Goal: Use online tool/utility: Utilize a website feature to perform a specific function

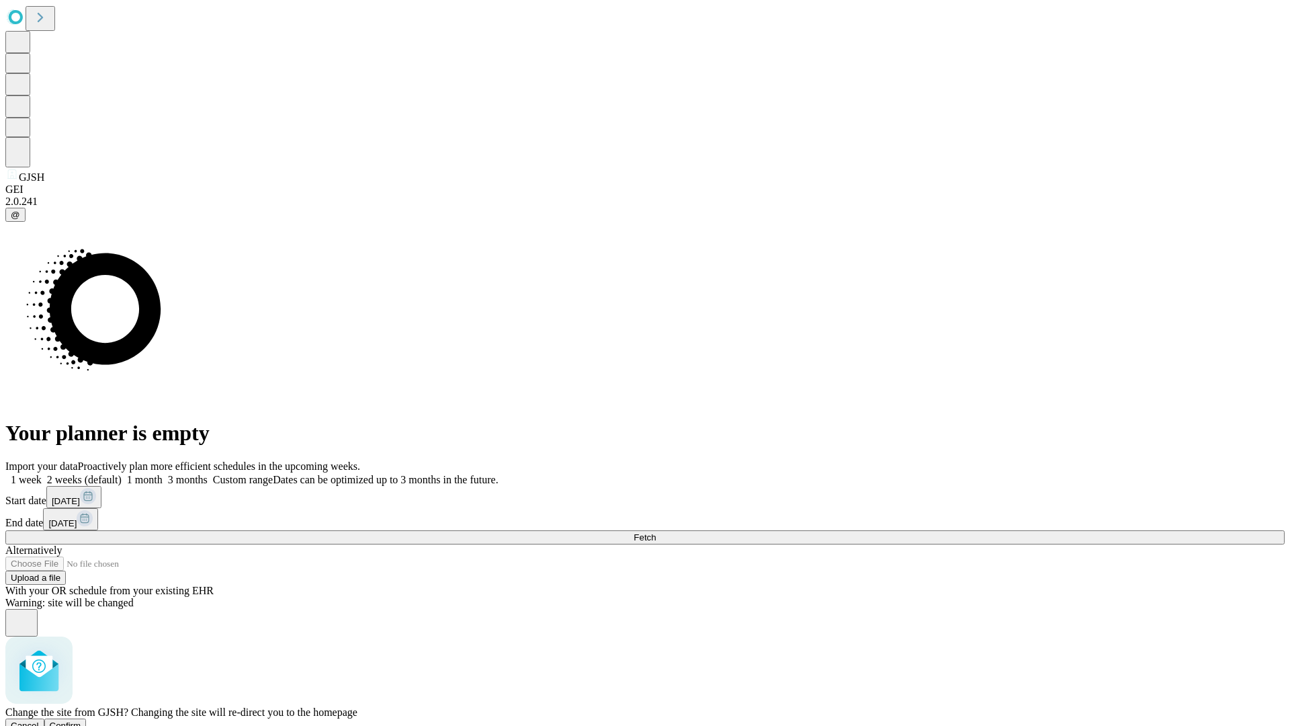
click at [81, 720] on span "Confirm" at bounding box center [66, 725] width 32 height 10
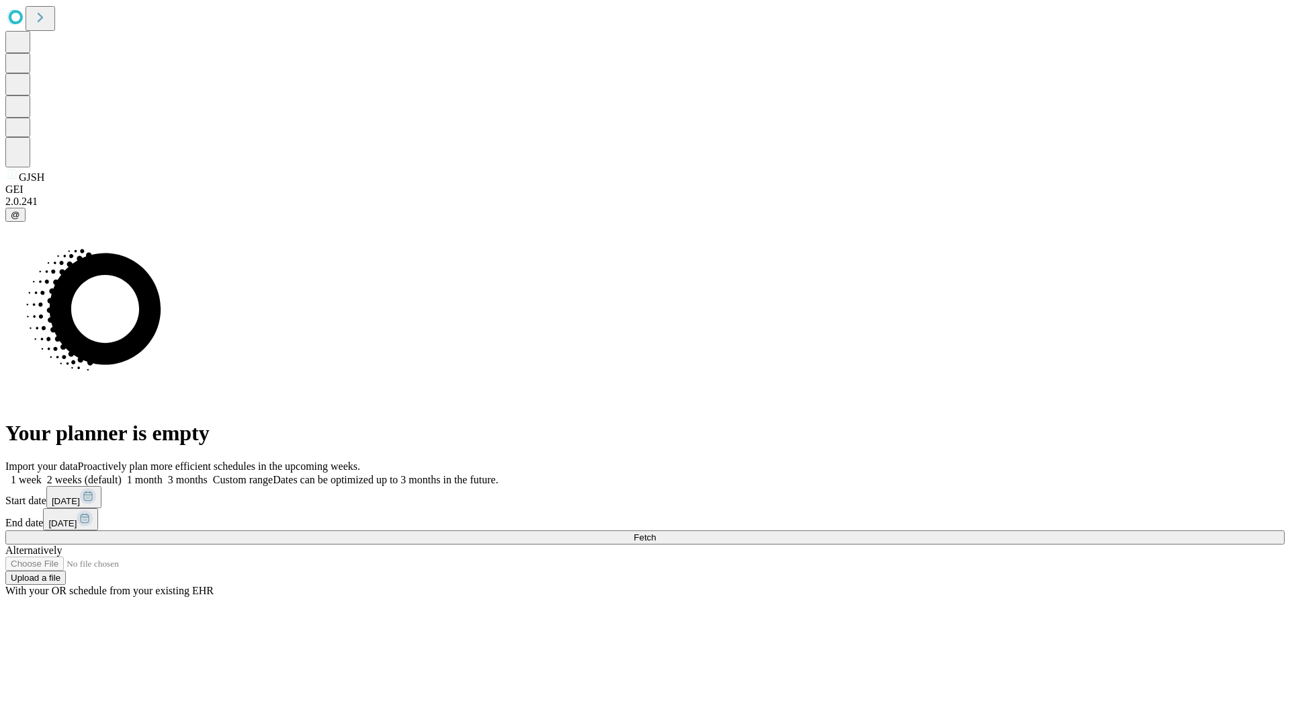
click at [163, 474] on label "1 month" at bounding box center [142, 479] width 41 height 11
click at [656, 532] on span "Fetch" at bounding box center [645, 537] width 22 height 10
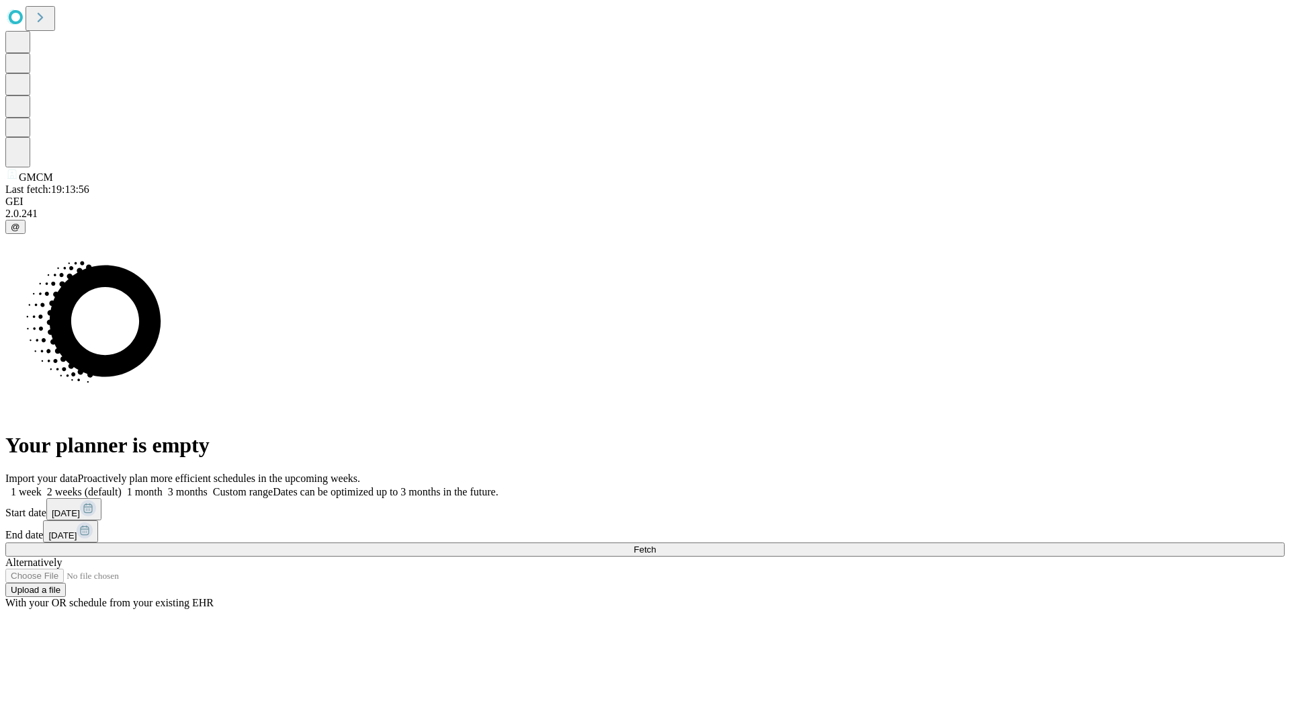
click at [163, 486] on label "1 month" at bounding box center [142, 491] width 41 height 11
click at [656, 544] on span "Fetch" at bounding box center [645, 549] width 22 height 10
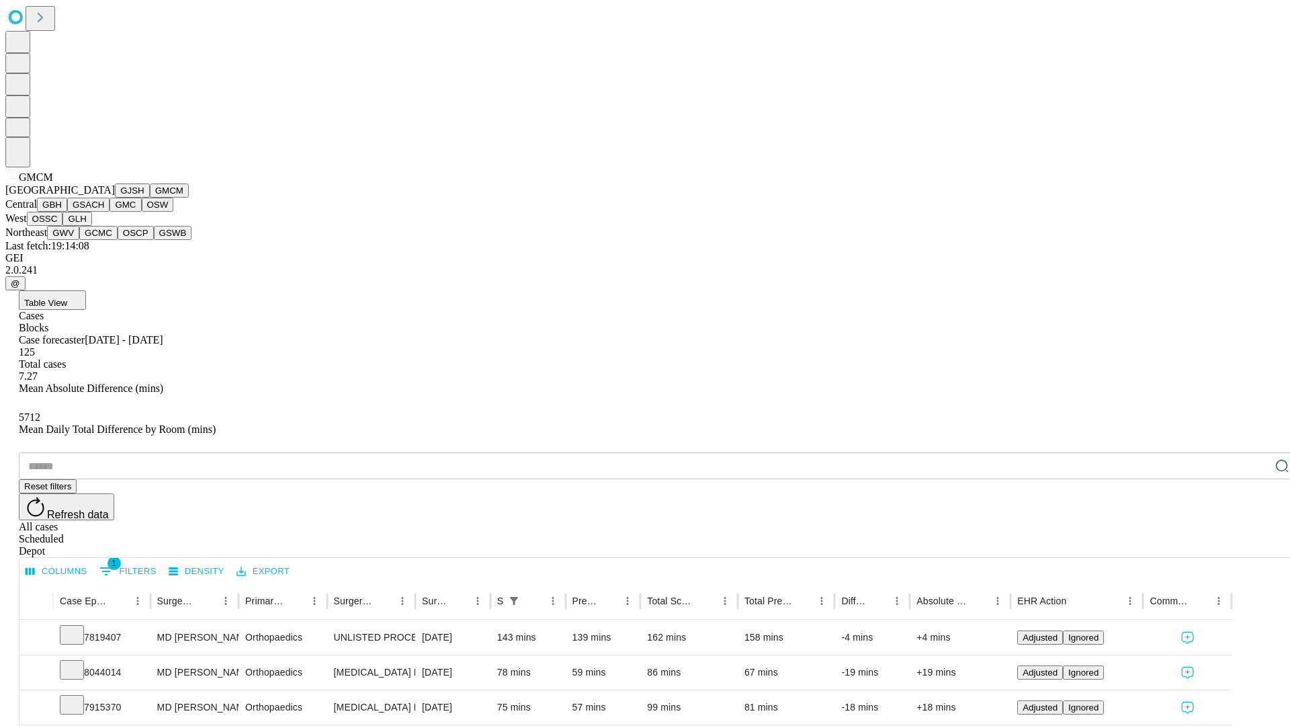
click at [67, 212] on button "GBH" at bounding box center [52, 205] width 30 height 14
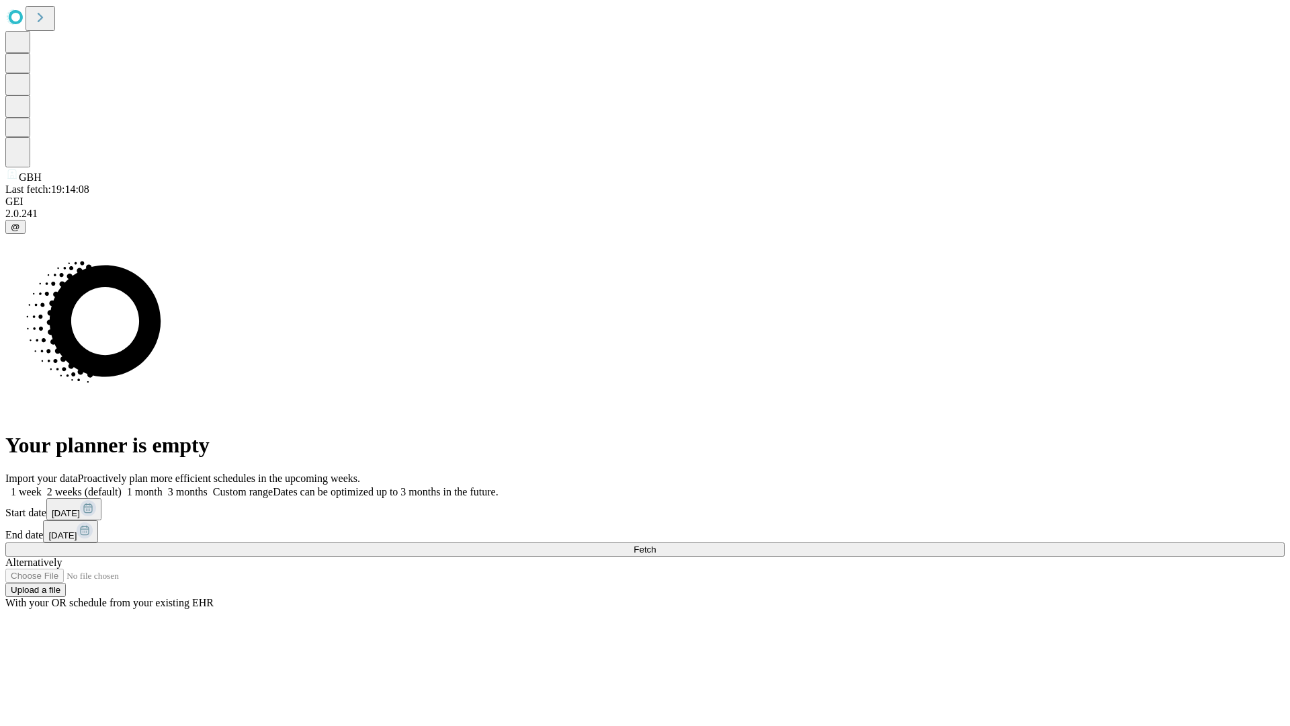
click at [163, 486] on label "1 month" at bounding box center [142, 491] width 41 height 11
click at [656, 544] on span "Fetch" at bounding box center [645, 549] width 22 height 10
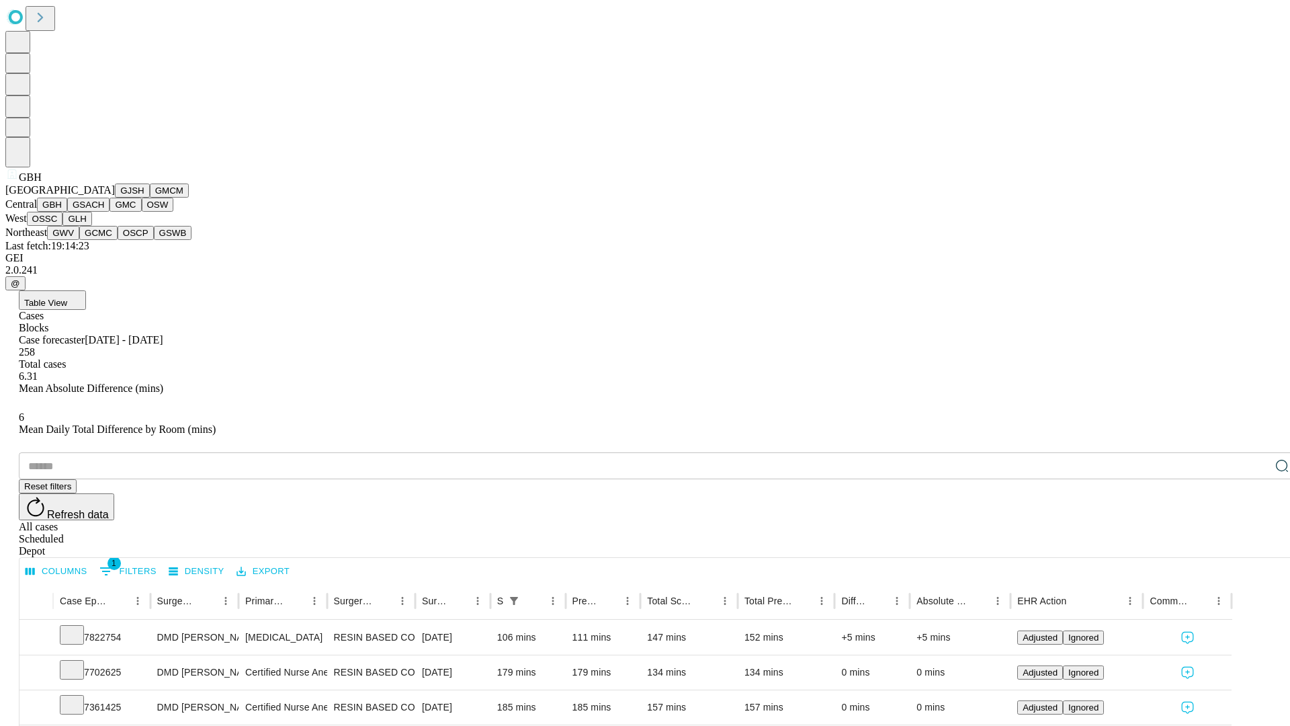
click at [104, 212] on button "GSACH" at bounding box center [88, 205] width 42 height 14
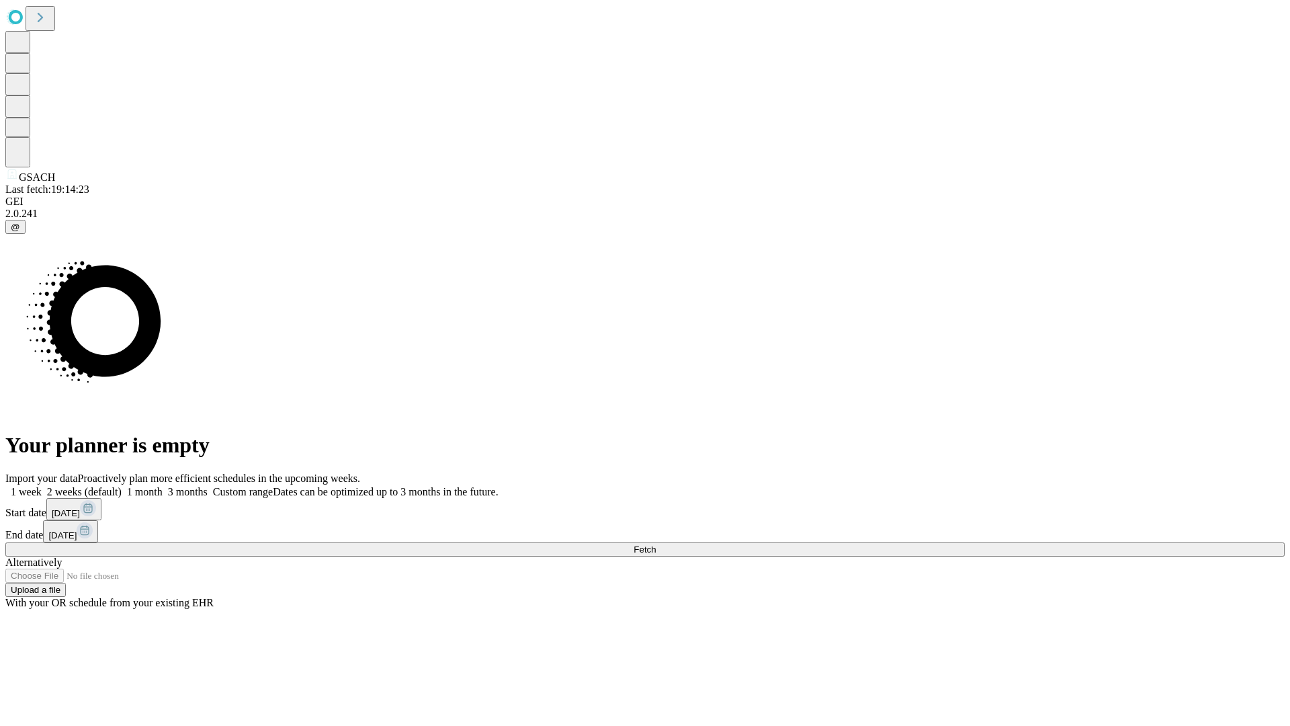
click at [163, 486] on label "1 month" at bounding box center [142, 491] width 41 height 11
click at [656, 544] on span "Fetch" at bounding box center [645, 549] width 22 height 10
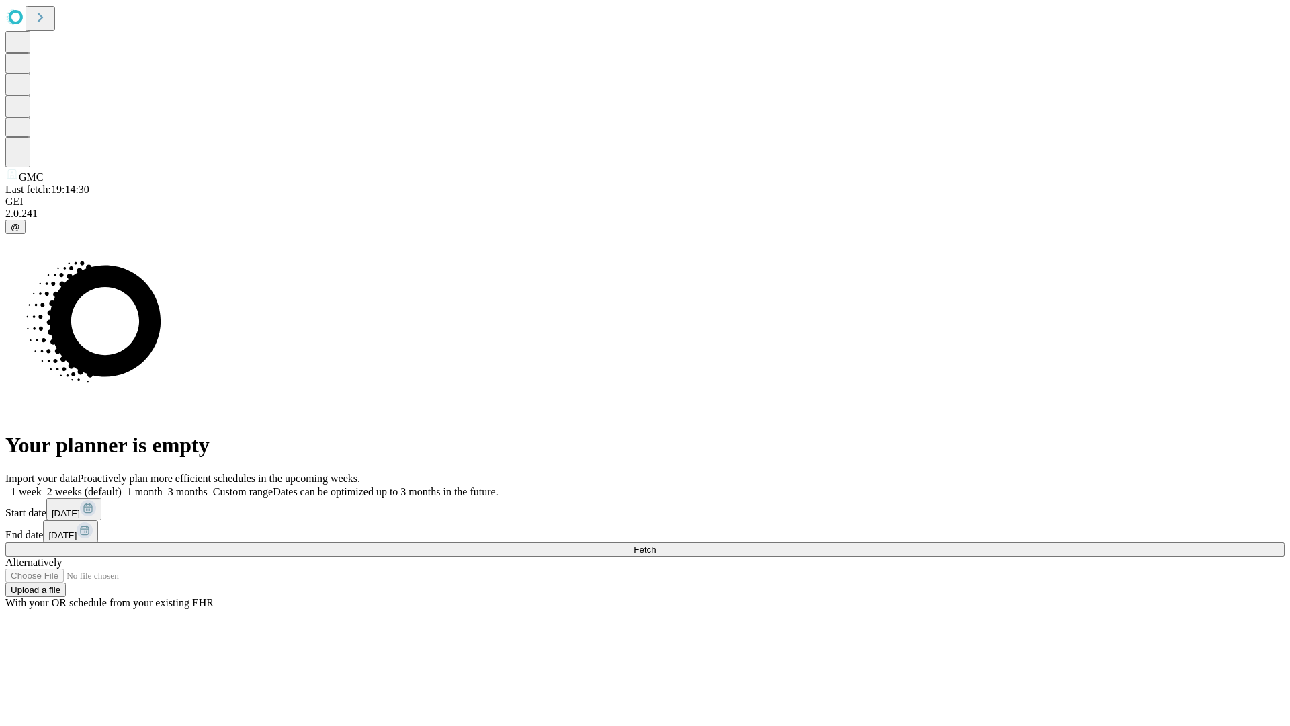
click at [656, 544] on span "Fetch" at bounding box center [645, 549] width 22 height 10
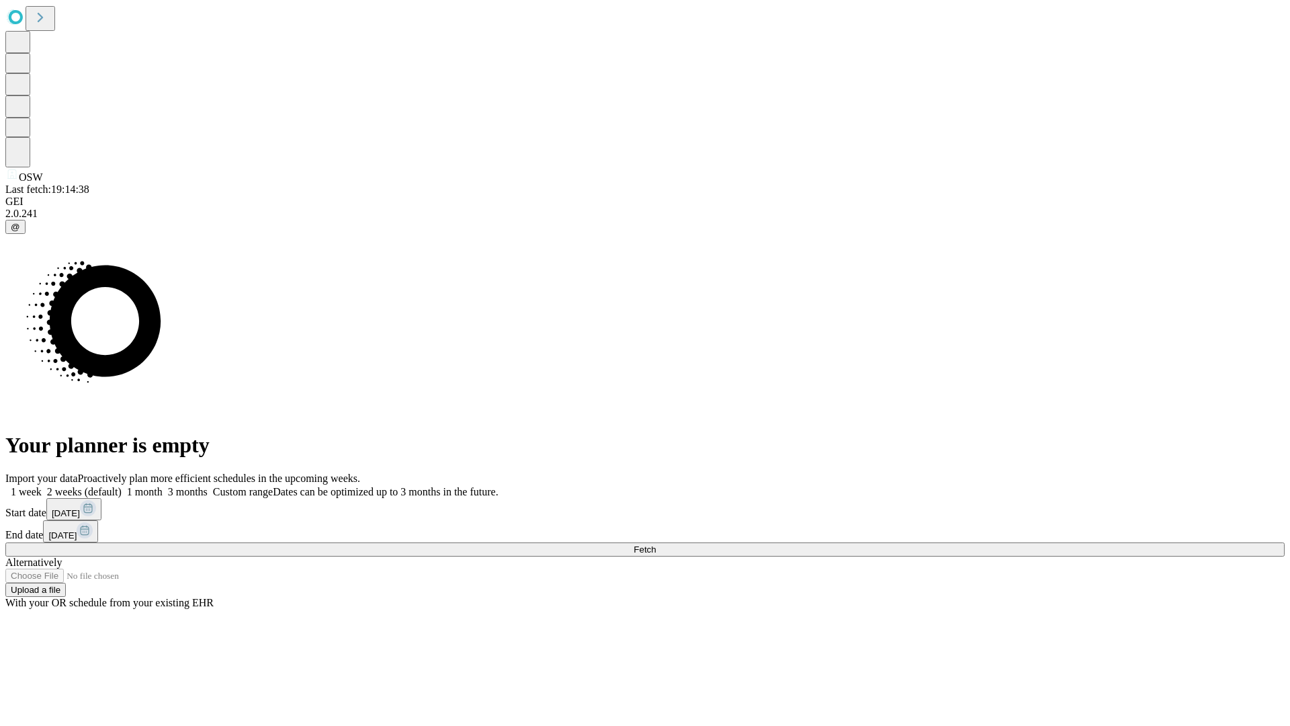
click at [163, 486] on label "1 month" at bounding box center [142, 491] width 41 height 11
click at [656, 544] on span "Fetch" at bounding box center [645, 549] width 22 height 10
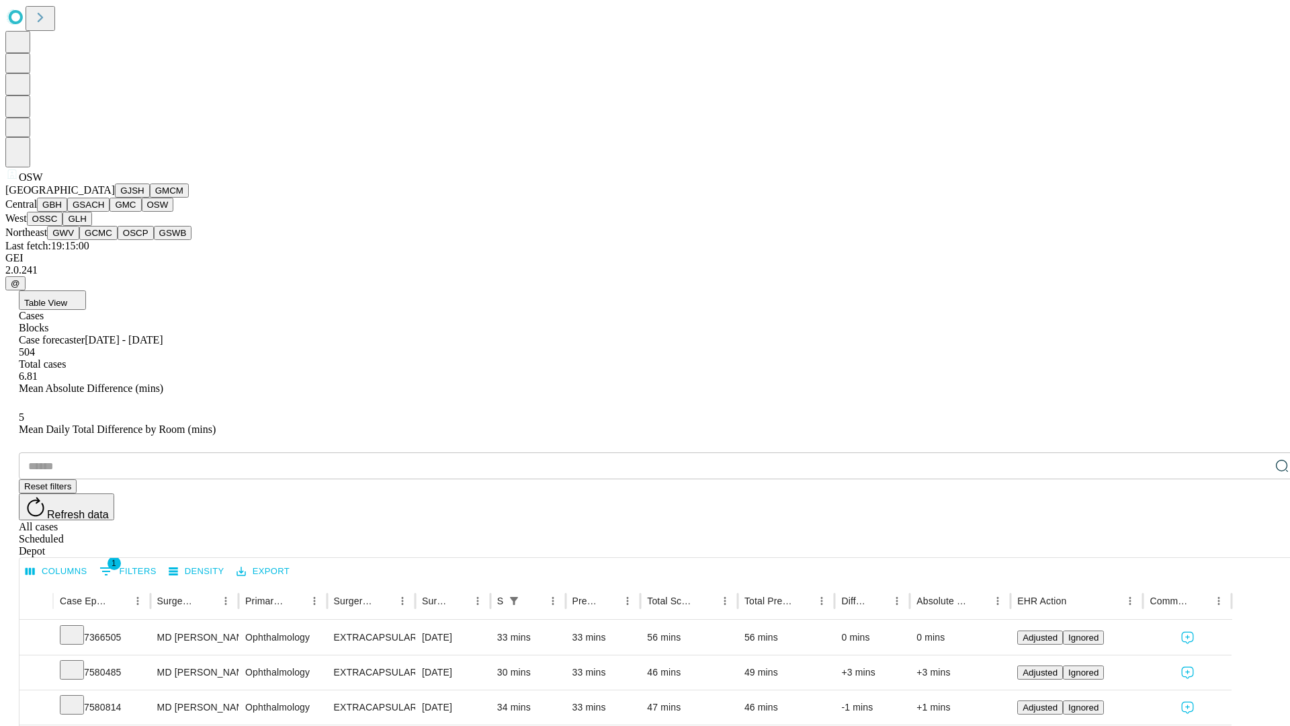
click at [63, 226] on button "OSSC" at bounding box center [45, 219] width 36 height 14
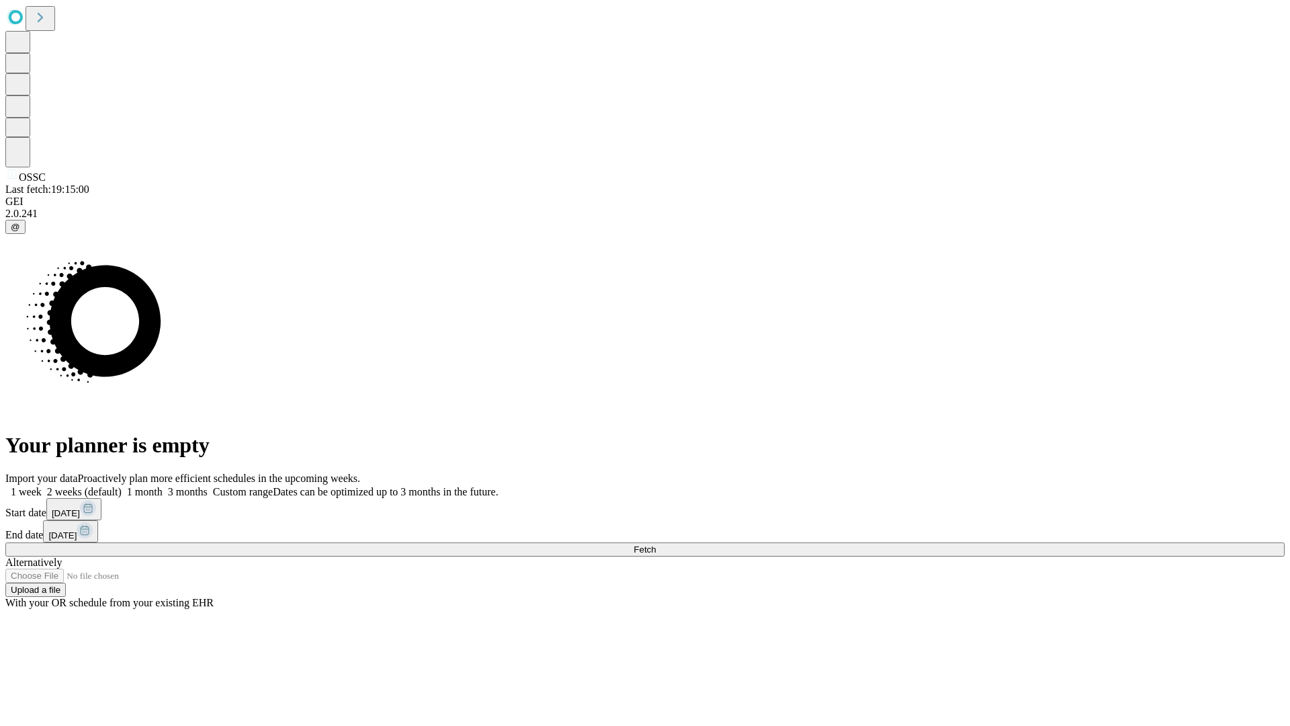
click at [163, 486] on label "1 month" at bounding box center [142, 491] width 41 height 11
click at [656, 544] on span "Fetch" at bounding box center [645, 549] width 22 height 10
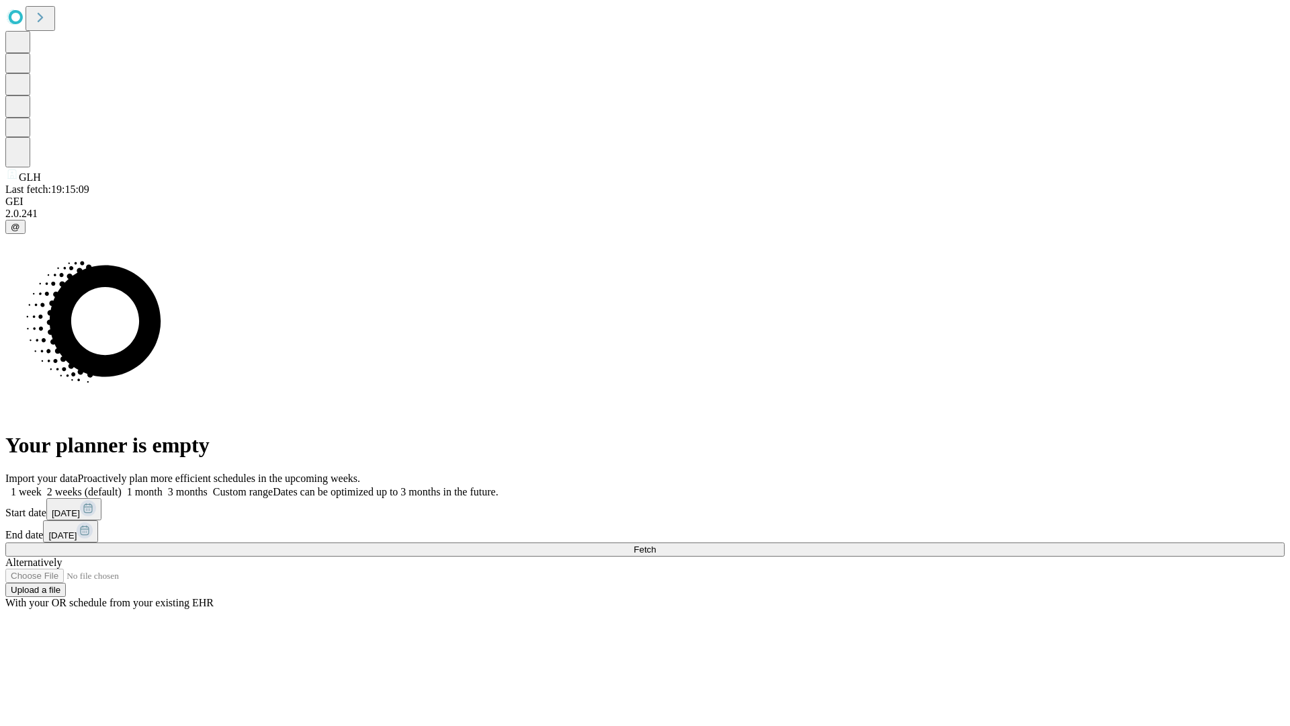
click at [656, 544] on span "Fetch" at bounding box center [645, 549] width 22 height 10
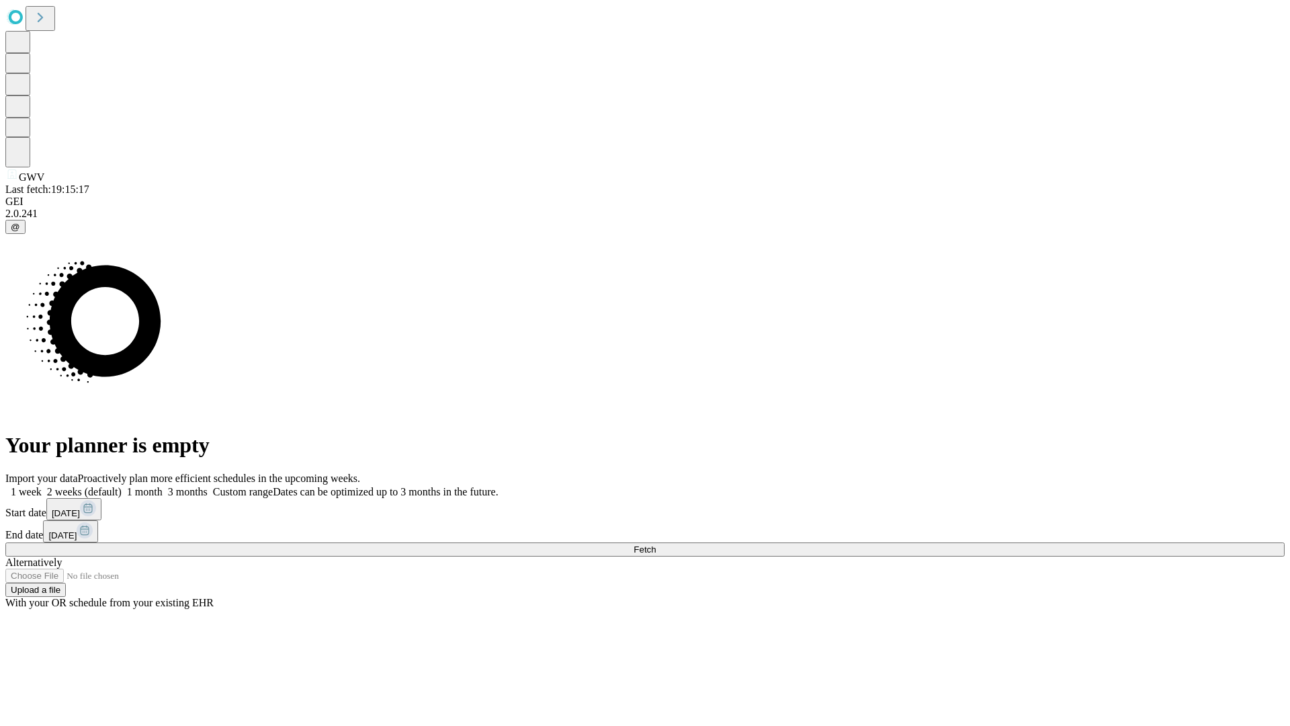
click at [163, 486] on label "1 month" at bounding box center [142, 491] width 41 height 11
click at [656, 544] on span "Fetch" at bounding box center [645, 549] width 22 height 10
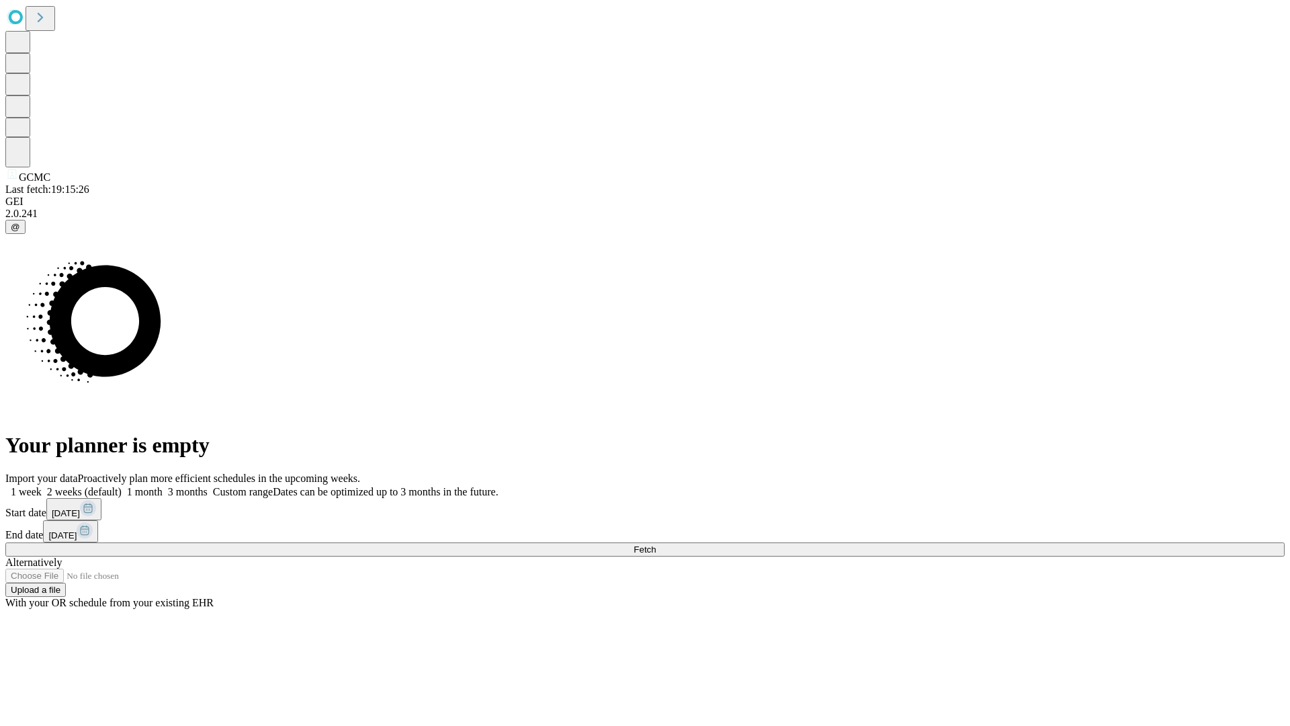
click at [163, 486] on label "1 month" at bounding box center [142, 491] width 41 height 11
click at [656, 544] on span "Fetch" at bounding box center [645, 549] width 22 height 10
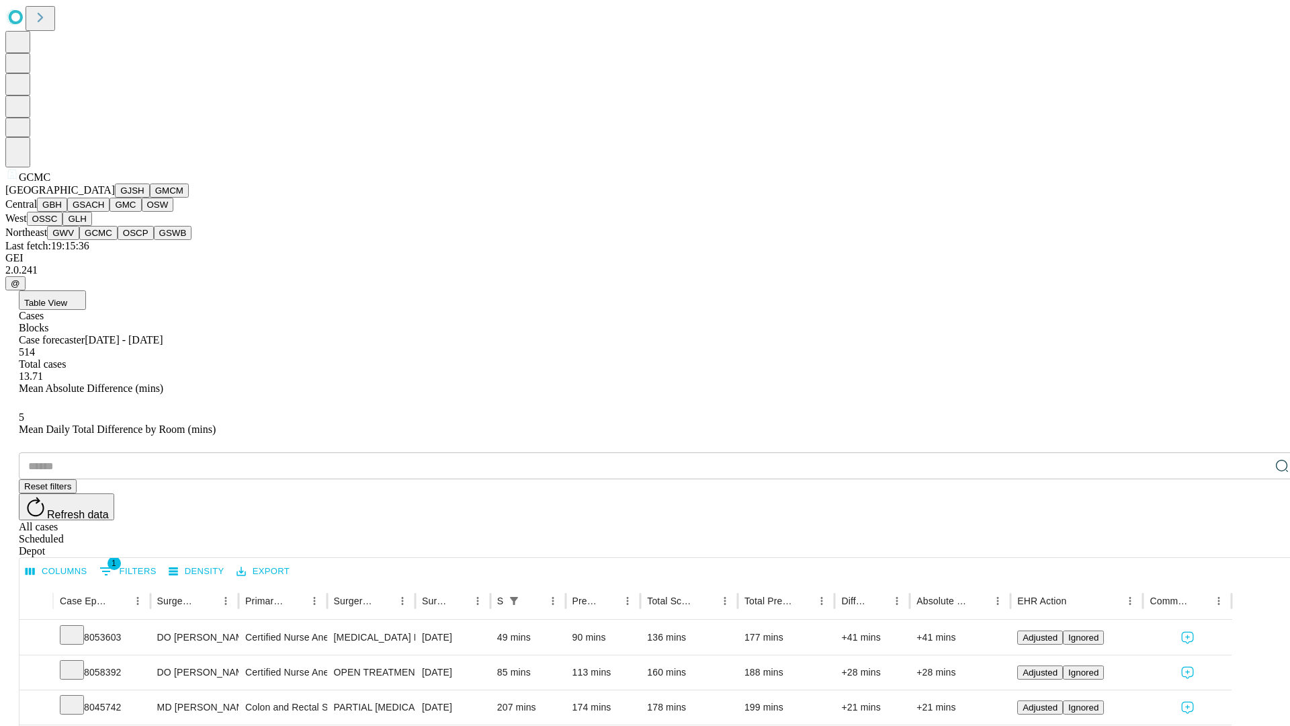
click at [118, 240] on button "OSCP" at bounding box center [136, 233] width 36 height 14
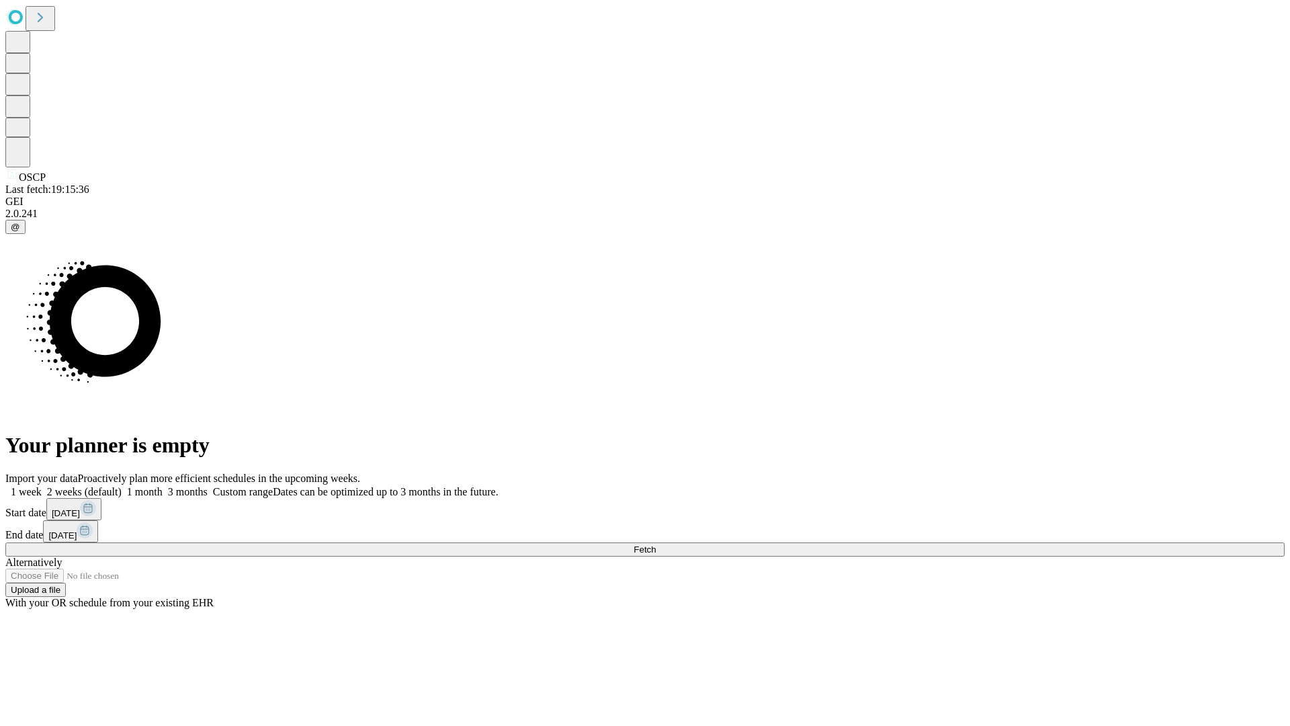
click at [656, 544] on span "Fetch" at bounding box center [645, 549] width 22 height 10
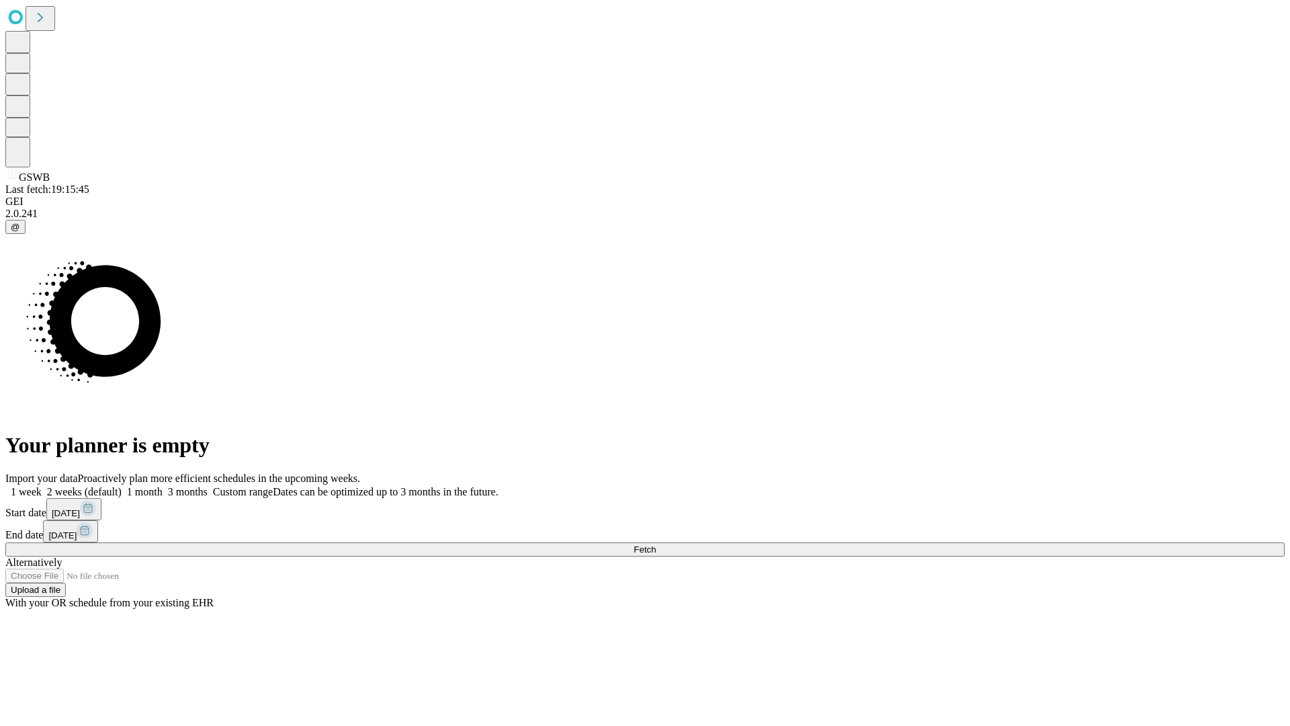
click at [163, 486] on label "1 month" at bounding box center [142, 491] width 41 height 11
click at [656, 544] on span "Fetch" at bounding box center [645, 549] width 22 height 10
